Goal: Navigation & Orientation: Find specific page/section

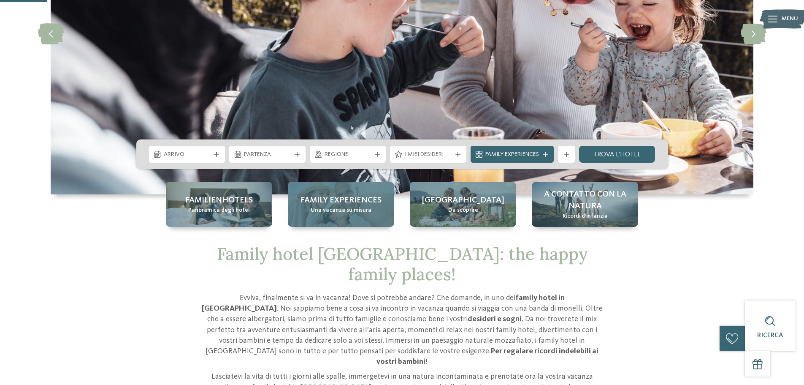
scroll to position [169, 0]
click at [380, 215] on div "Family experiences Una vacanza su misura" at bounding box center [341, 204] width 106 height 45
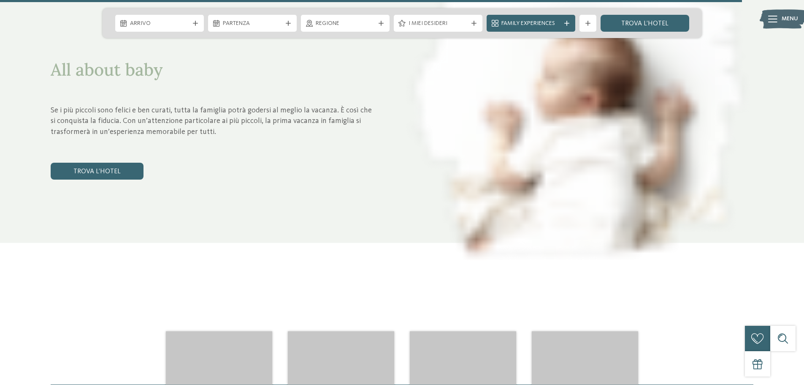
scroll to position [3885, 0]
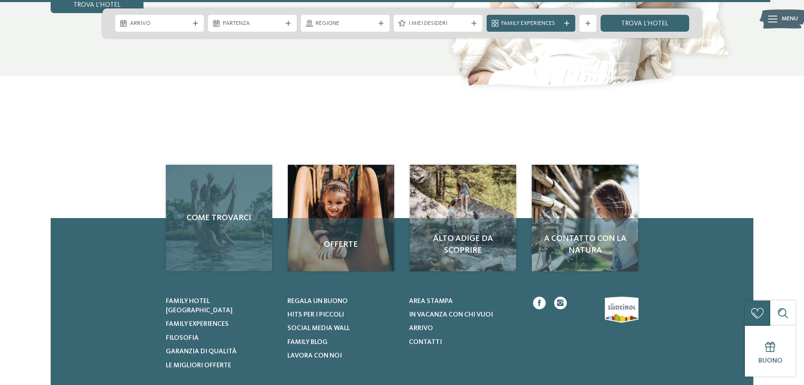
click at [209, 256] on div "Come trovarci" at bounding box center [219, 218] width 106 height 106
